Goal: Task Accomplishment & Management: Use online tool/utility

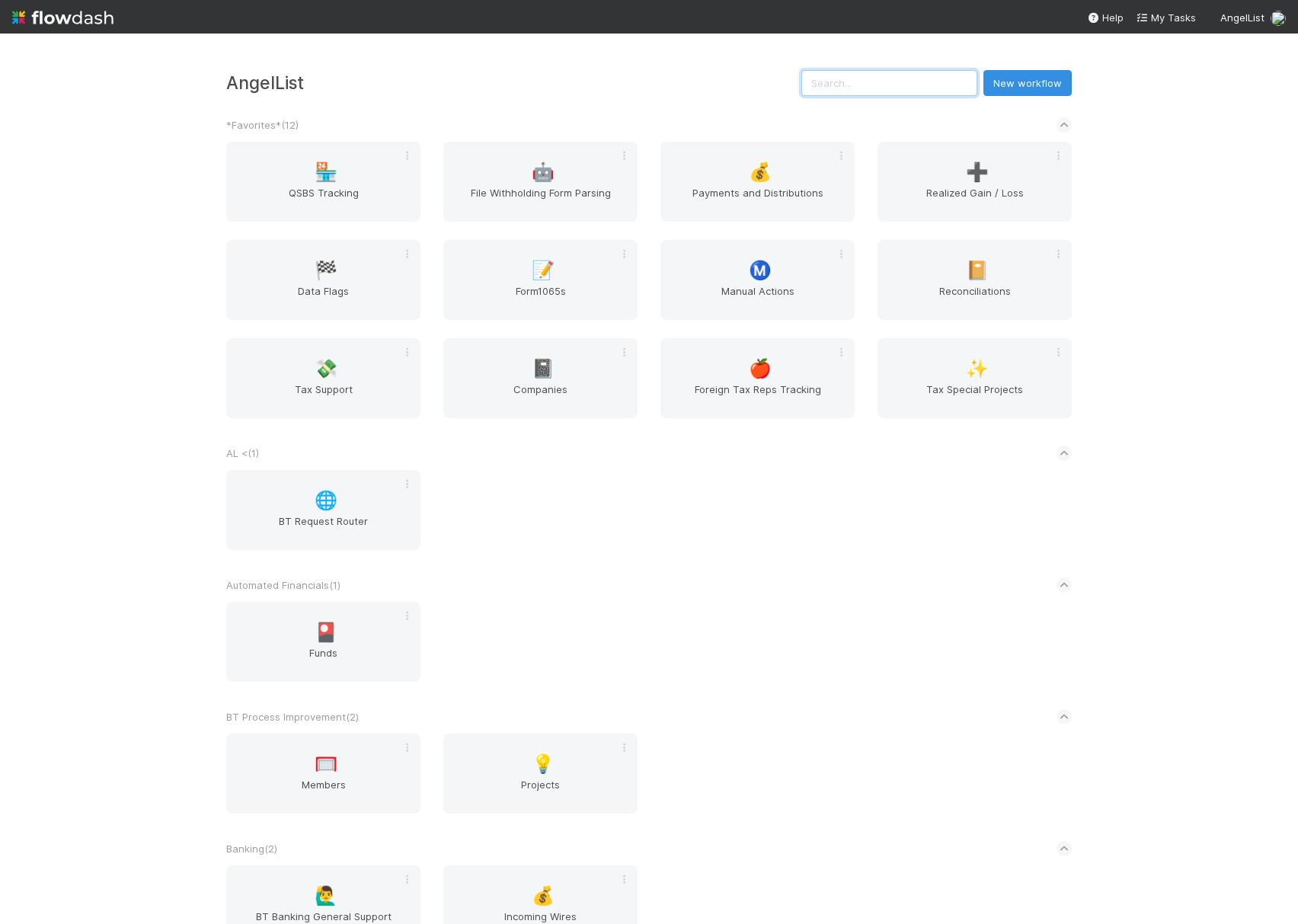
click at [930, 86] on input "text" at bounding box center [889, 83] width 176 height 26
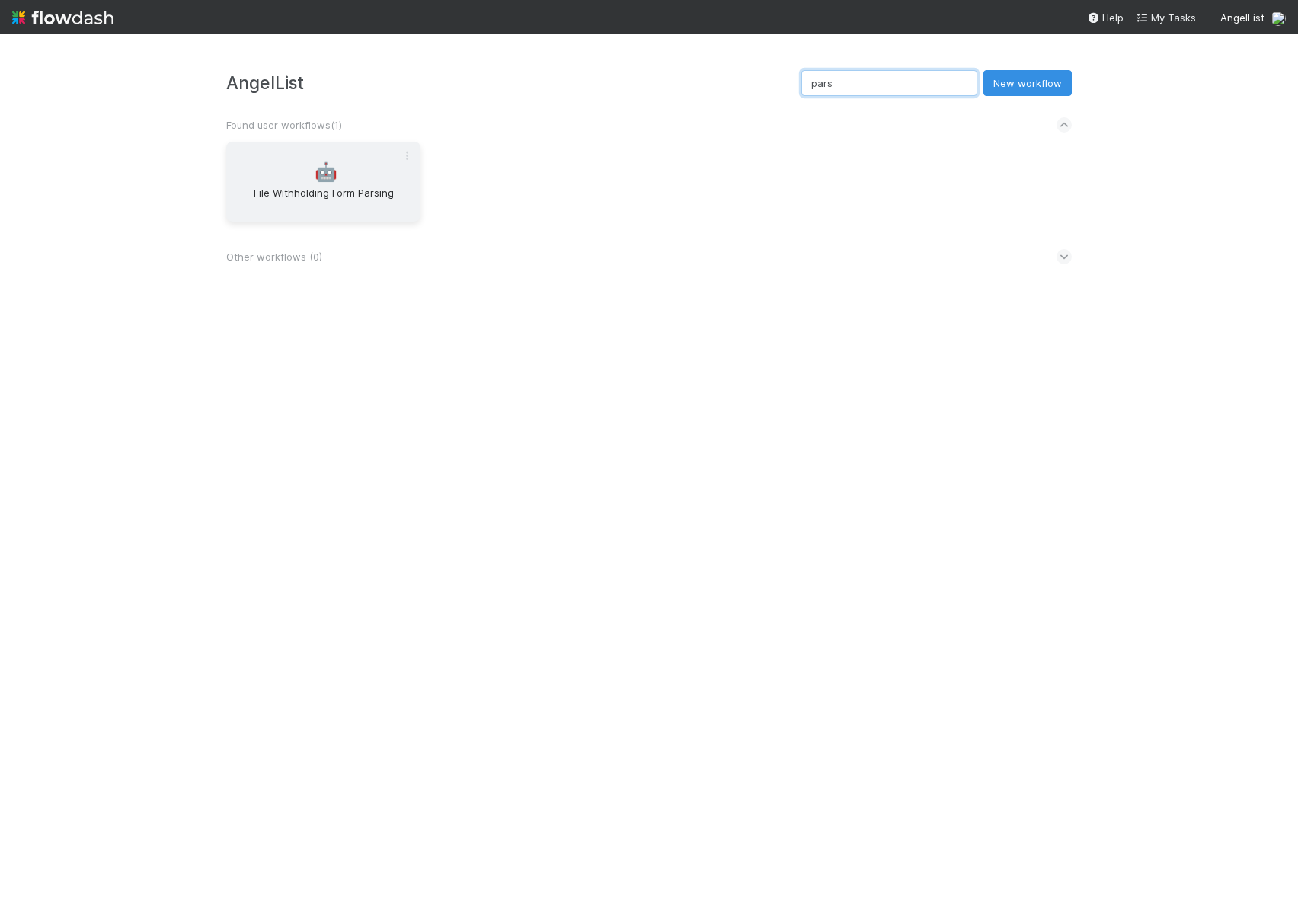
type input "pars"
click at [322, 160] on div "🤖 File Withholding Form Parsing" at bounding box center [323, 181] width 194 height 80
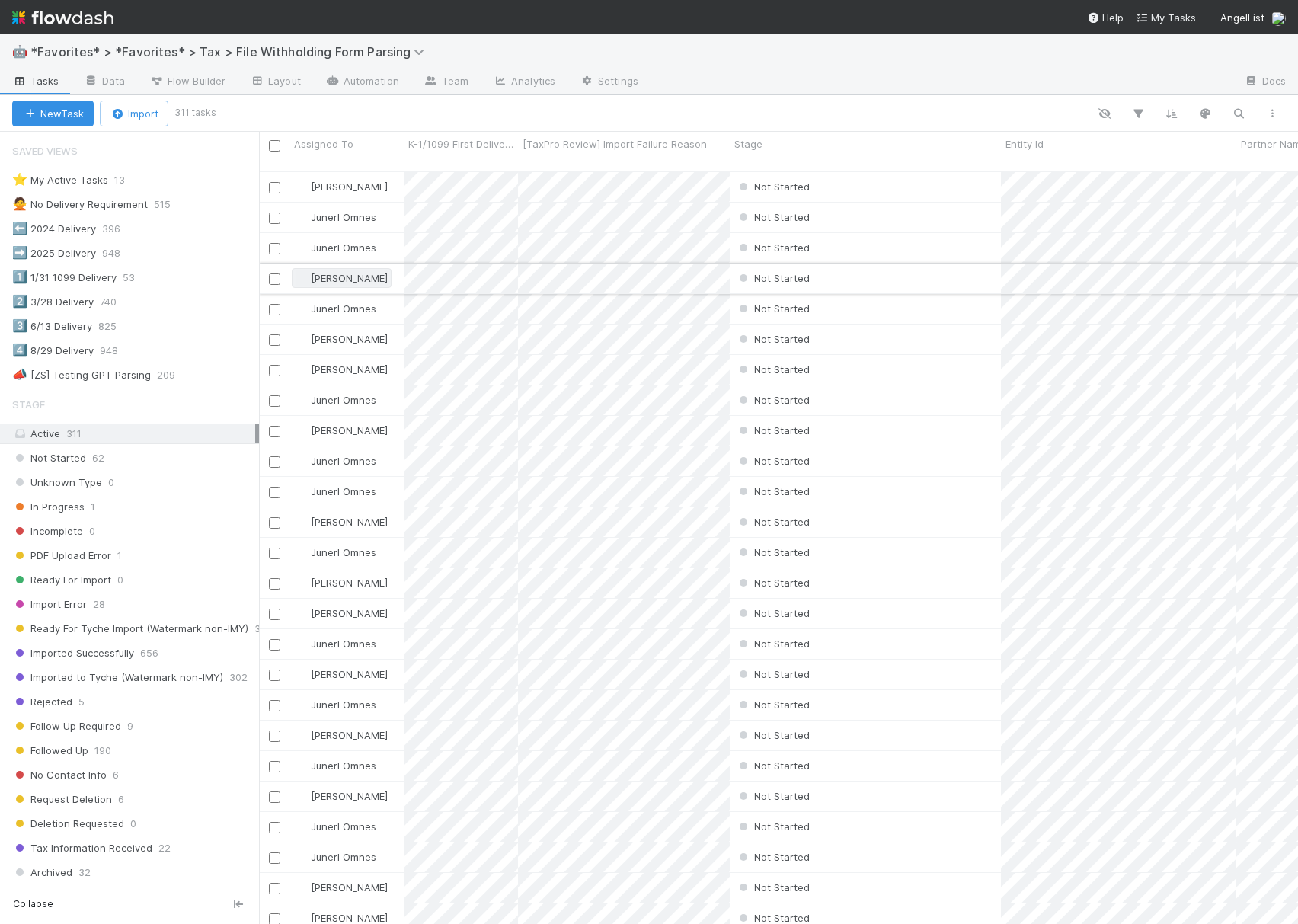
scroll to position [750, 1024]
click at [1238, 117] on icon "button" at bounding box center [1239, 113] width 16 height 14
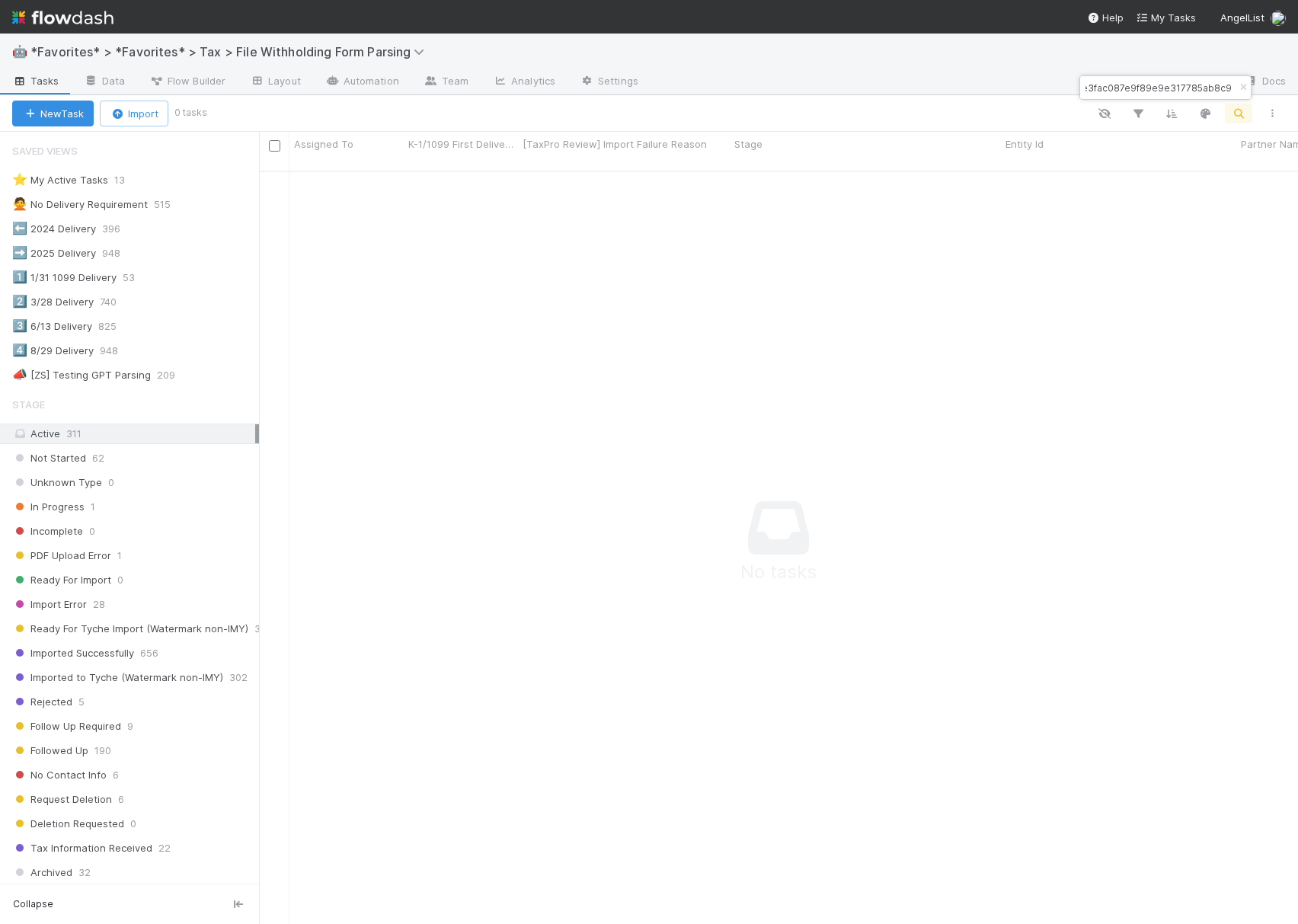
scroll to position [0, 0]
click at [1128, 84] on input "018ece3fac087e9f89e9e317785ab8c9" at bounding box center [1159, 88] width 152 height 19
paste input "Umbra Nominee Ltd"
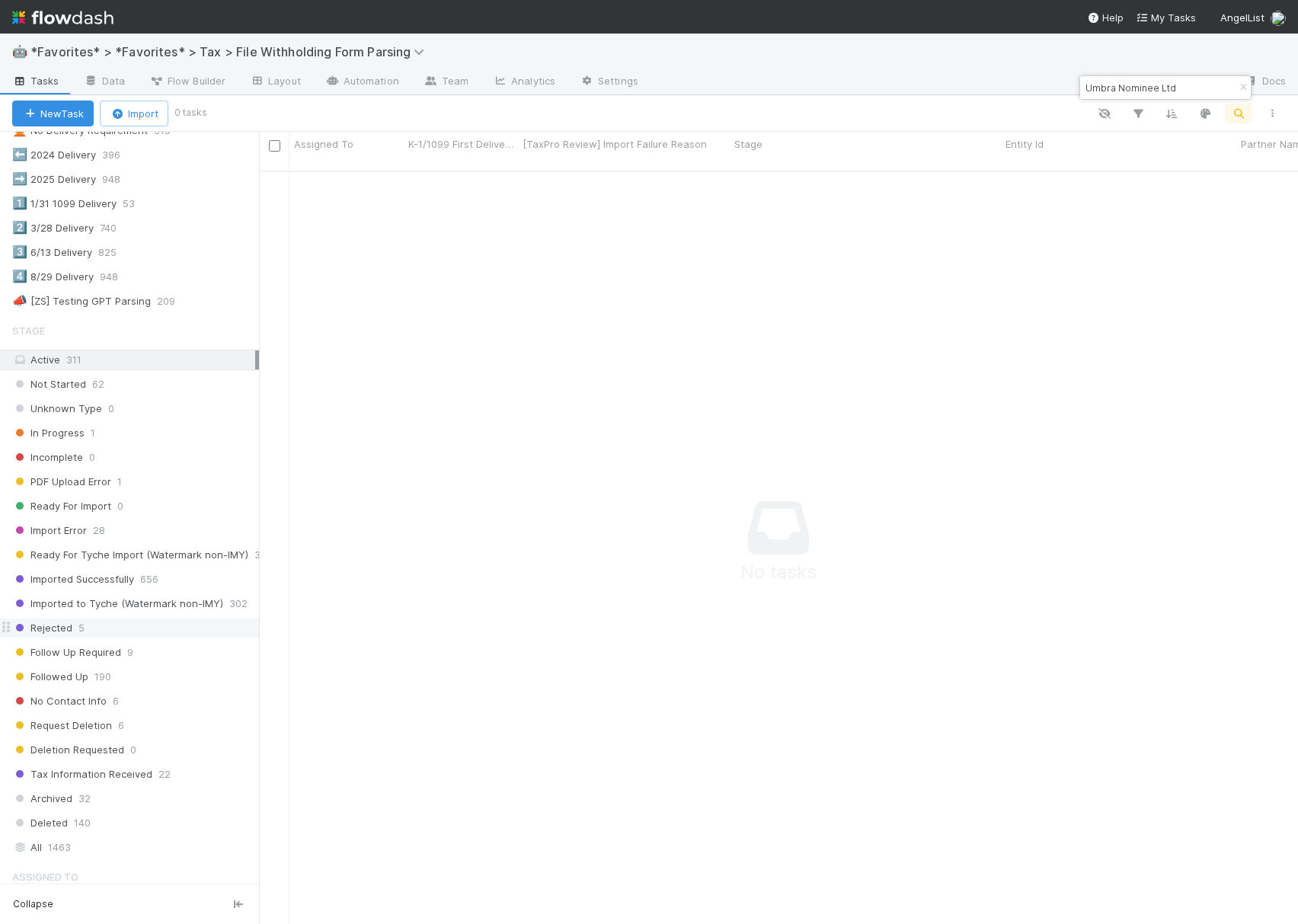
scroll to position [226, 0]
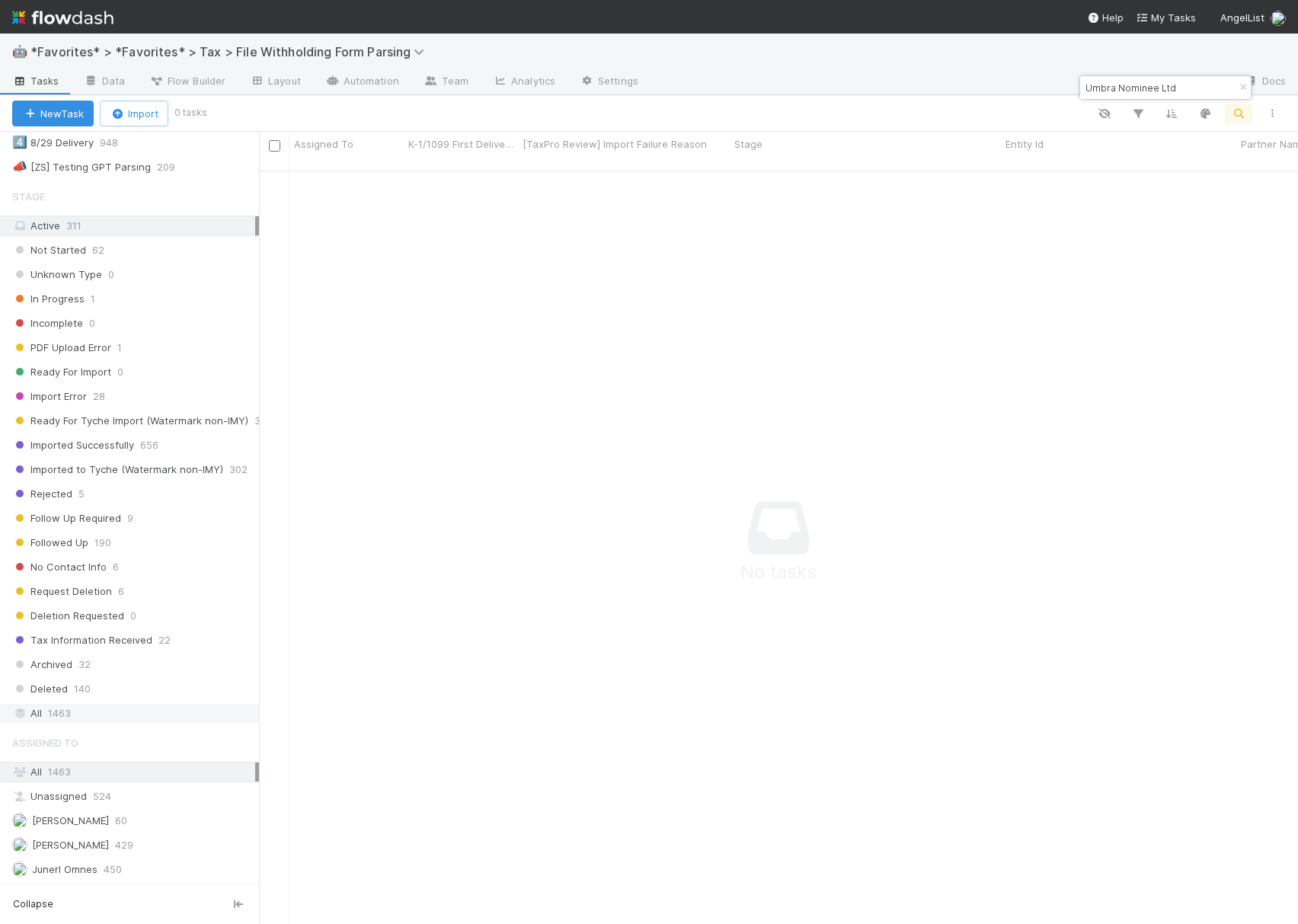
type input "Umbra Nominee Ltd"
click at [75, 704] on div "All 1463" at bounding box center [134, 713] width 243 height 19
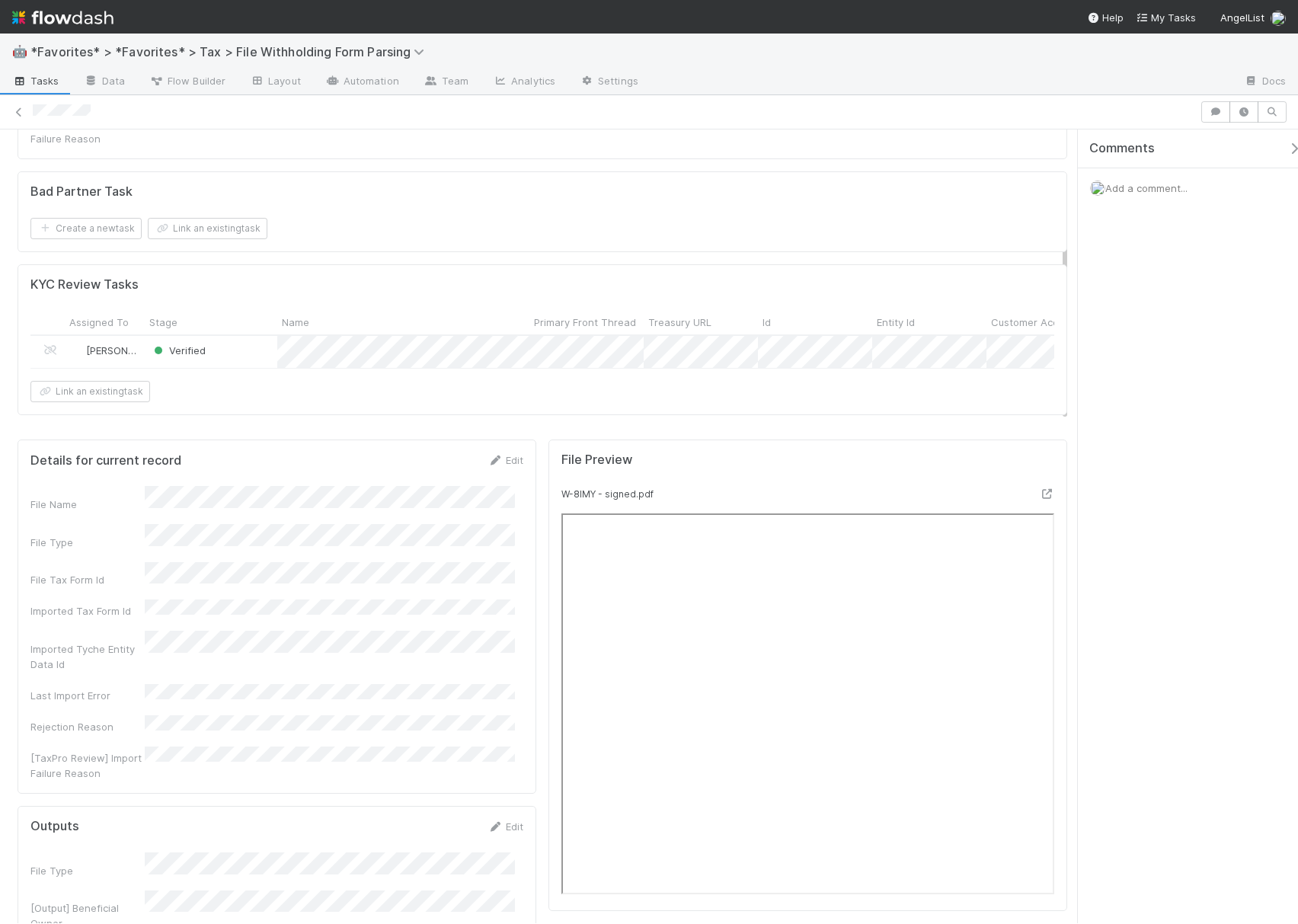
scroll to position [406, 0]
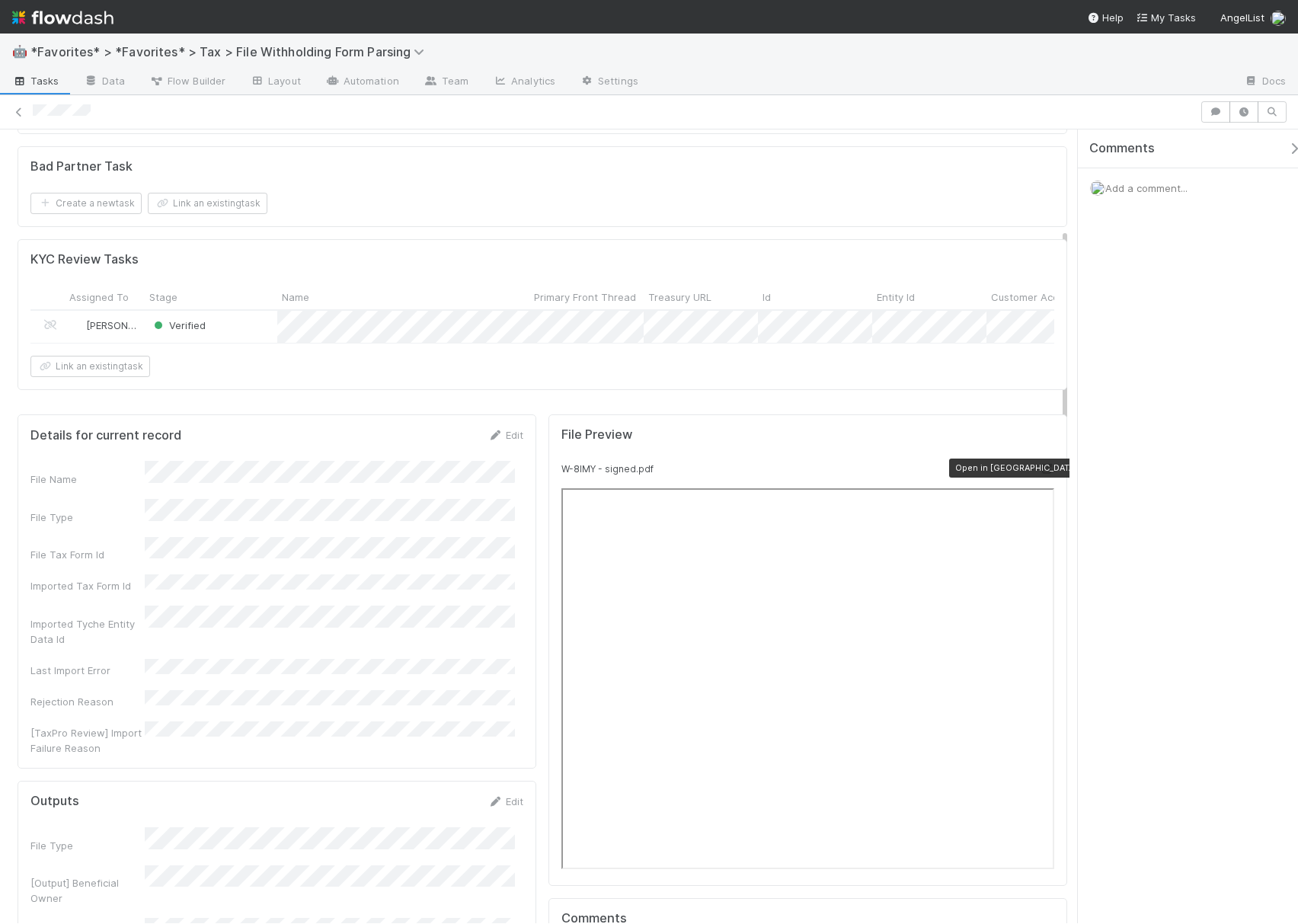
click at [1039, 464] on icon at bounding box center [1047, 469] width 16 height 10
